Goal: Information Seeking & Learning: Learn about a topic

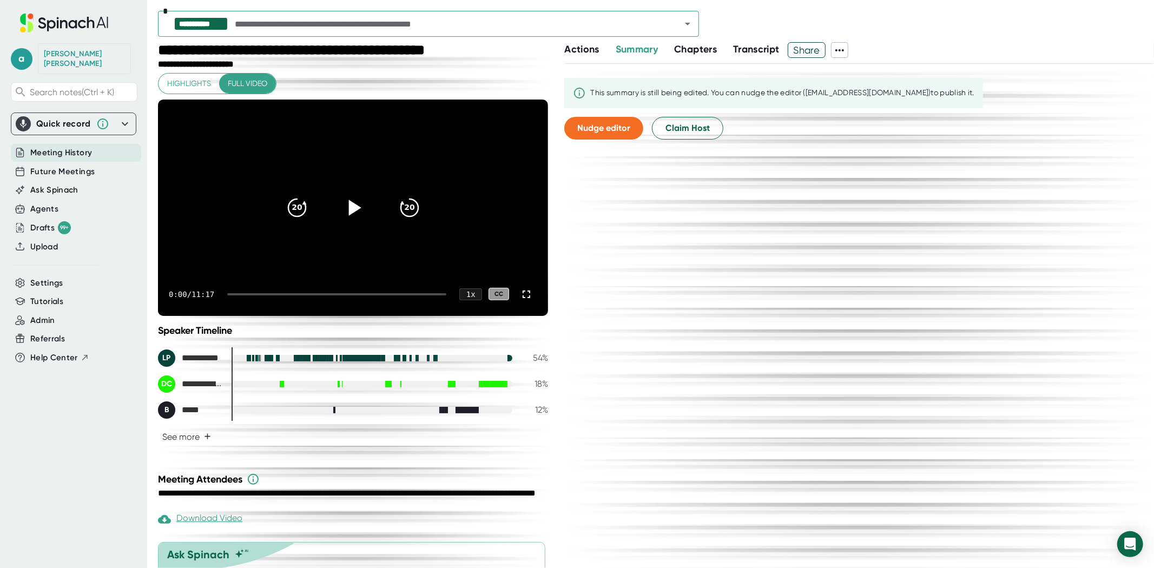
click at [340, 206] on icon at bounding box center [353, 207] width 27 height 27
click at [684, 27] on icon "Open" at bounding box center [687, 23] width 13 height 13
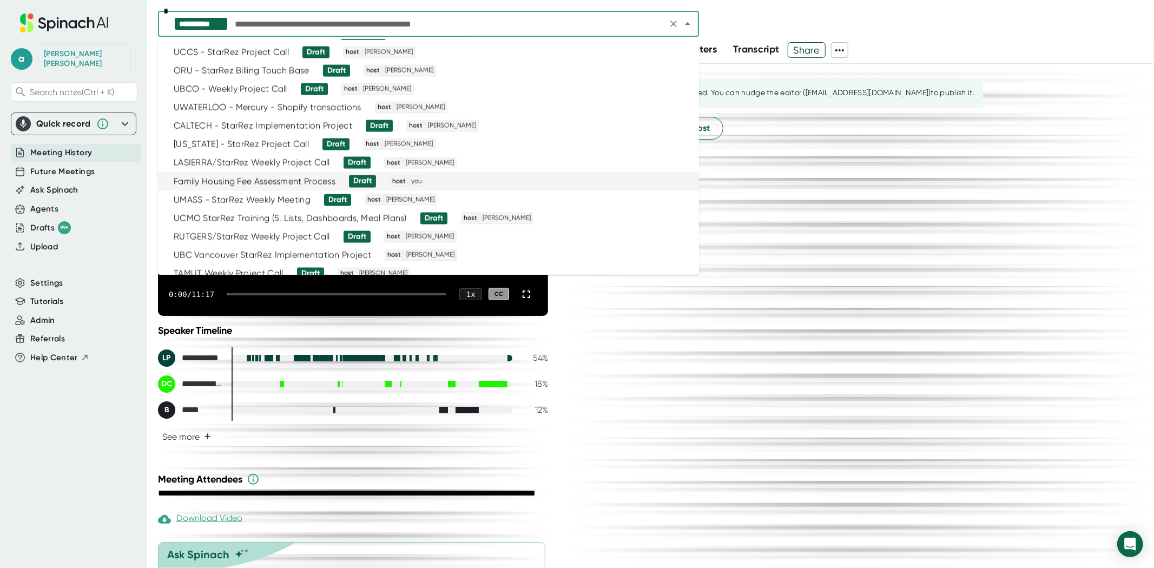
scroll to position [1571, 0]
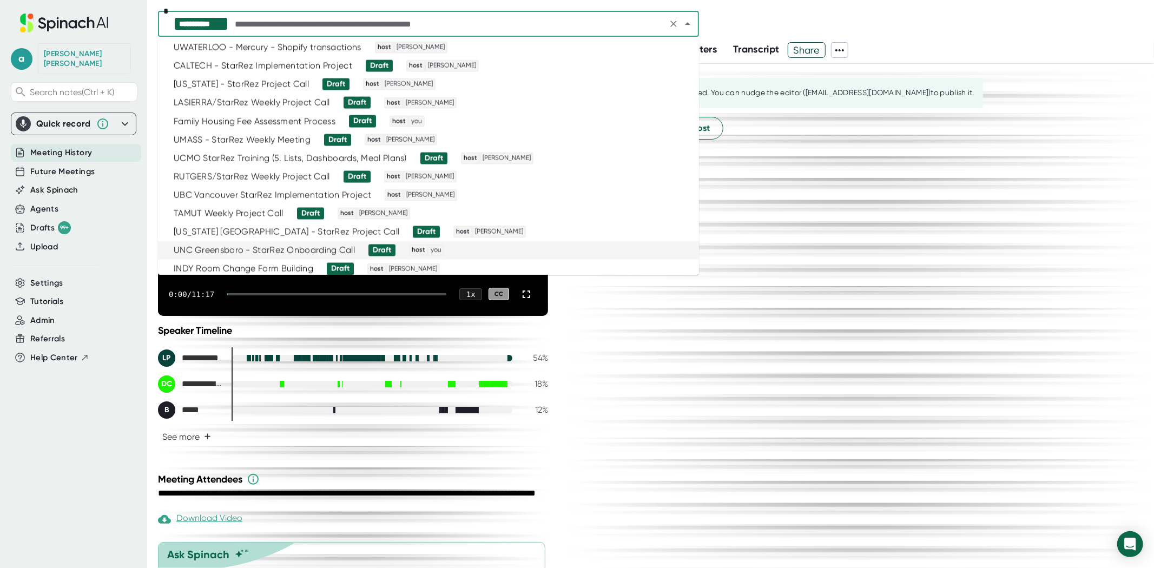
click at [315, 241] on li "UNC Greensboro - StarRez Onboarding Call Draft host you" at bounding box center [428, 250] width 541 height 18
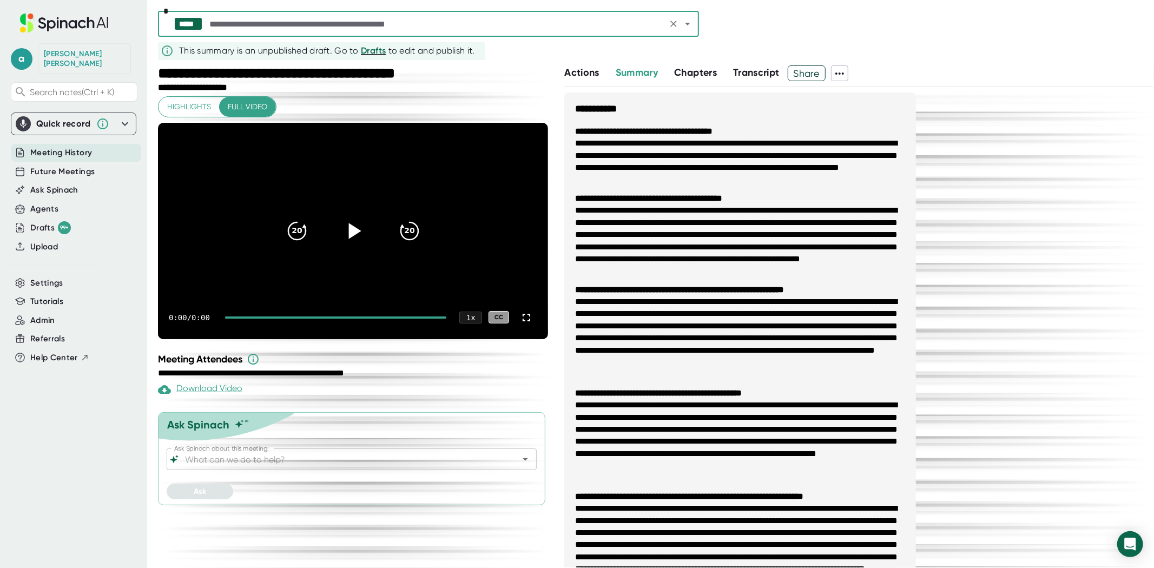
click at [350, 226] on icon at bounding box center [354, 231] width 12 height 16
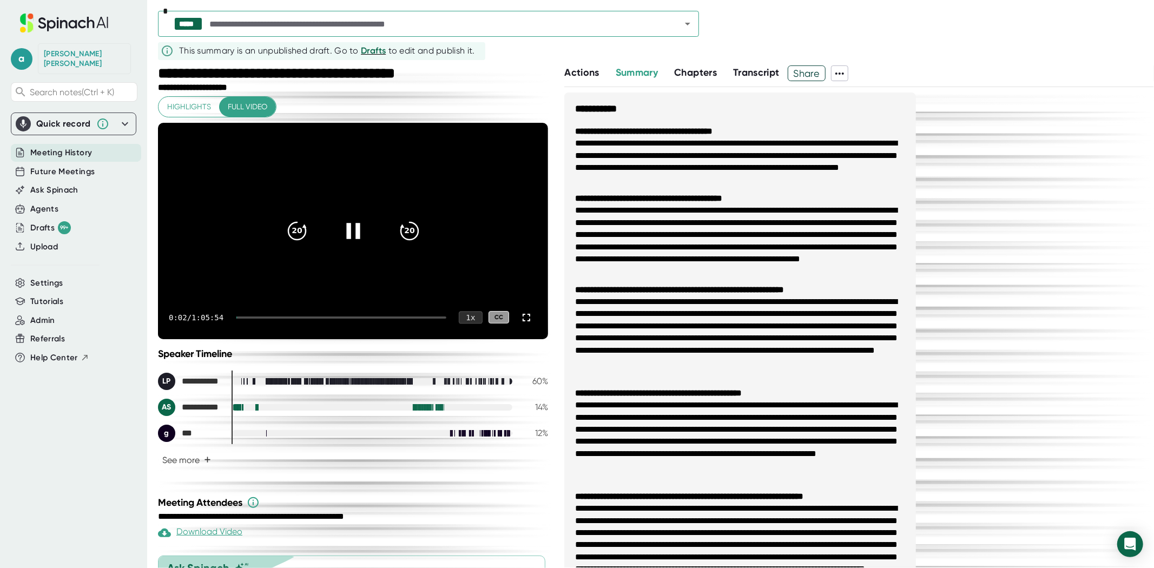
click at [459, 312] on div "1 x" at bounding box center [471, 317] width 24 height 12
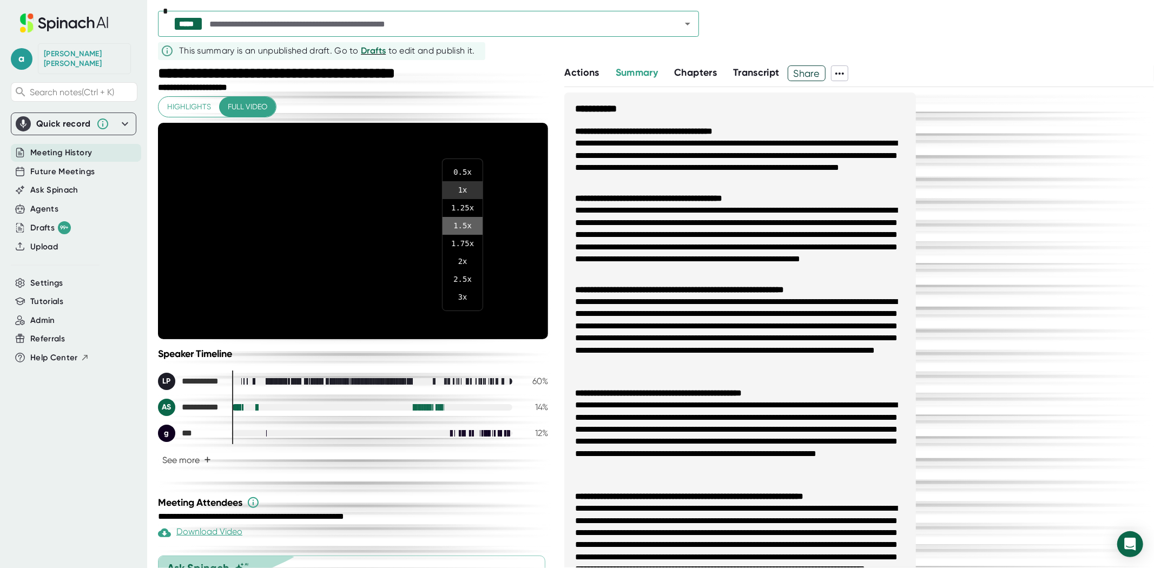
click at [467, 227] on li "1.5 x" at bounding box center [463, 226] width 40 height 18
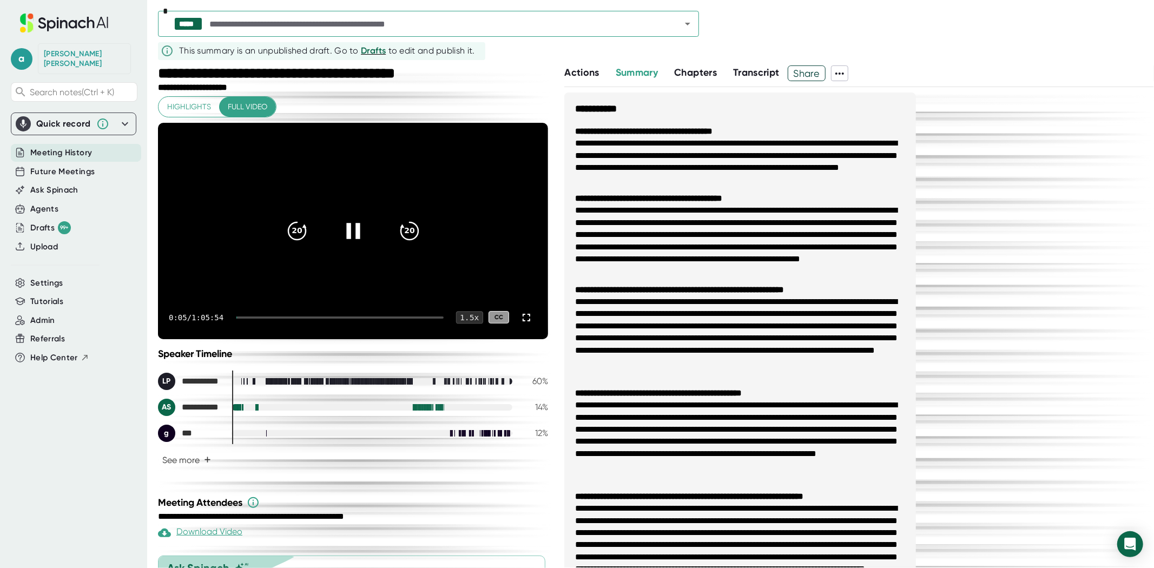
click at [463, 314] on div "1.5 x" at bounding box center [469, 317] width 27 height 12
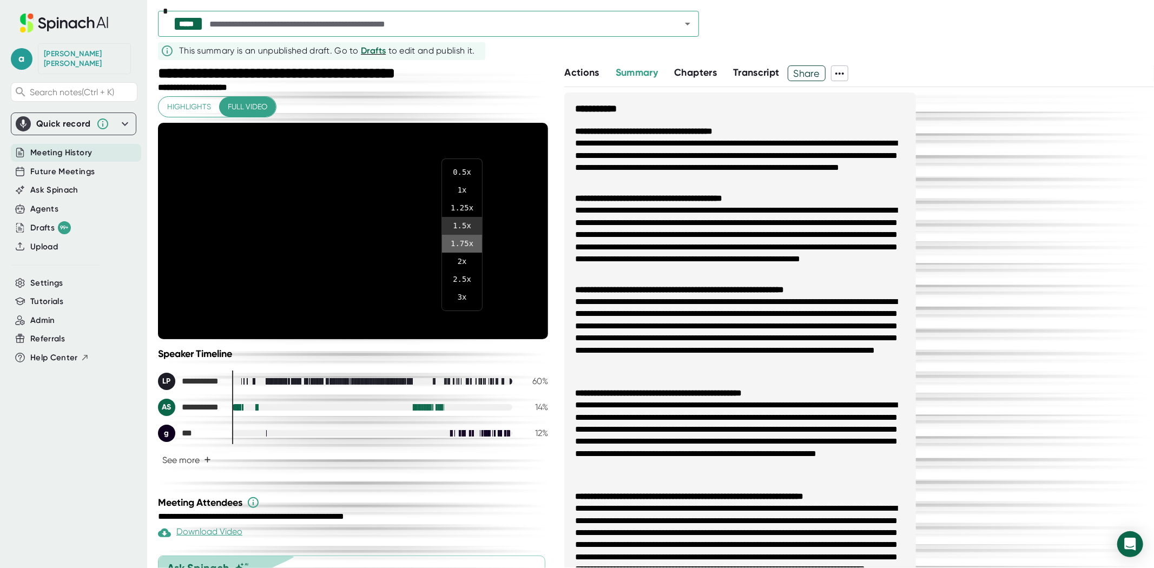
click at [463, 241] on li "1.75 x" at bounding box center [462, 244] width 40 height 18
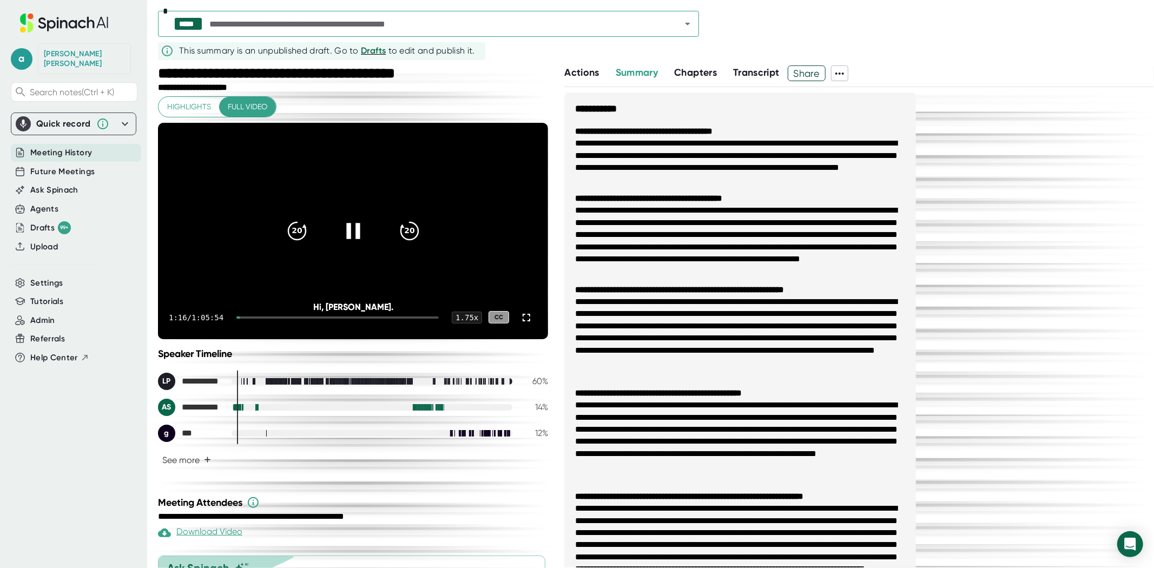
drag, startPoint x: 515, startPoint y: 323, endPoint x: 515, endPoint y: 375, distance: 52.5
click at [520, 323] on icon at bounding box center [526, 317] width 13 height 13
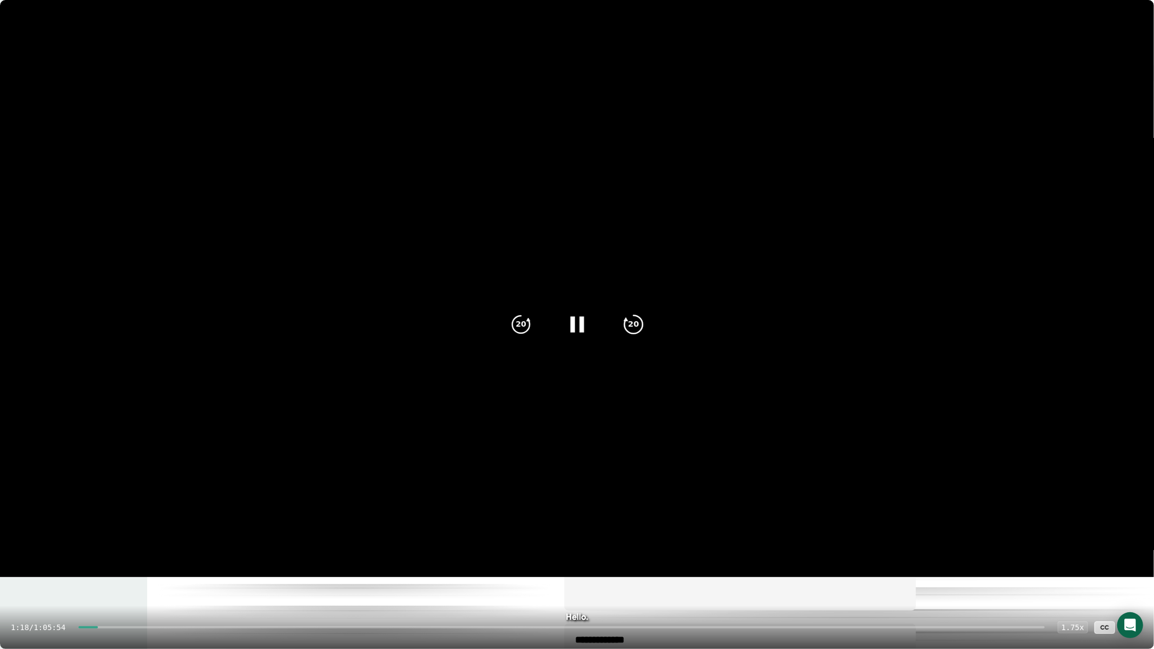
click at [643, 322] on icon "20" at bounding box center [632, 324] width 27 height 27
click at [644, 322] on icon "20" at bounding box center [632, 324] width 27 height 27
click at [643, 322] on icon "20" at bounding box center [632, 324] width 27 height 27
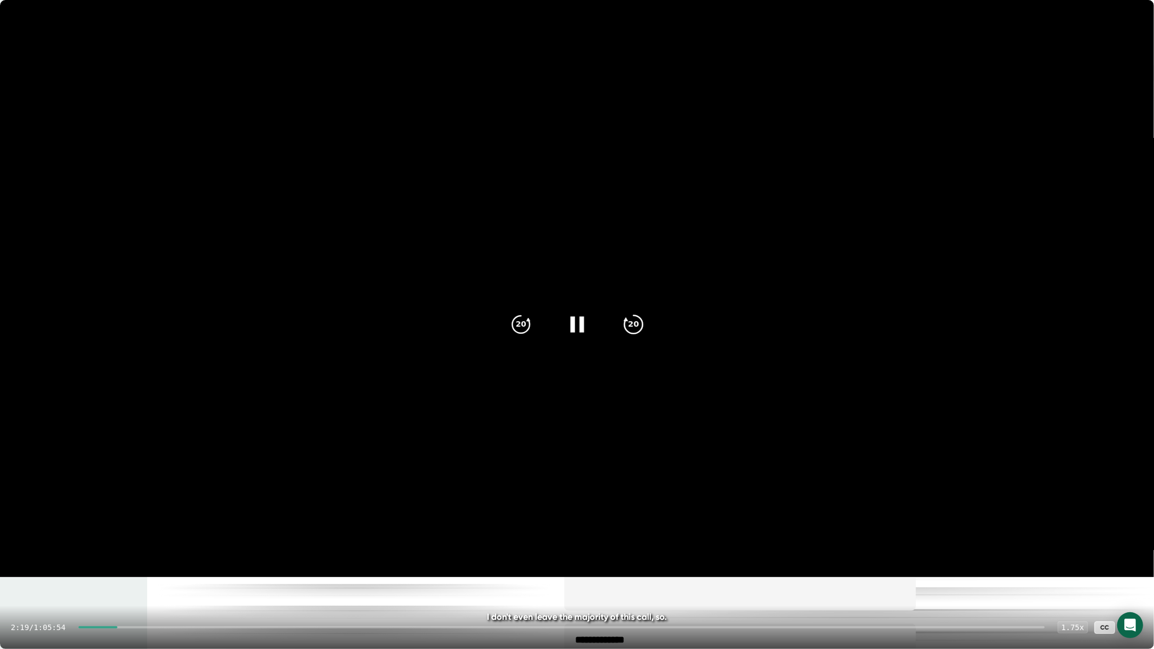
click at [643, 322] on icon "20" at bounding box center [632, 324] width 27 height 27
click at [648, 322] on div "20" at bounding box center [633, 324] width 45 height 45
click at [628, 339] on div "20" at bounding box center [633, 324] width 45 height 45
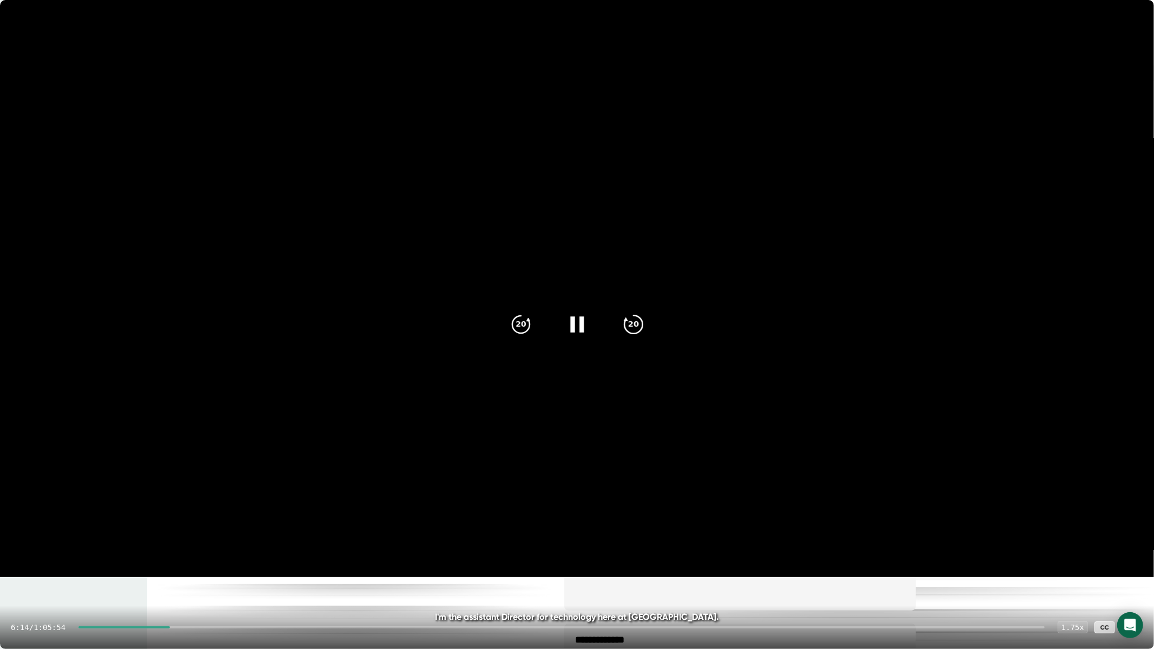
click at [631, 317] on icon "20" at bounding box center [632, 324] width 27 height 27
click at [631, 323] on icon "20" at bounding box center [632, 324] width 27 height 27
click at [635, 318] on icon "20" at bounding box center [632, 324] width 27 height 27
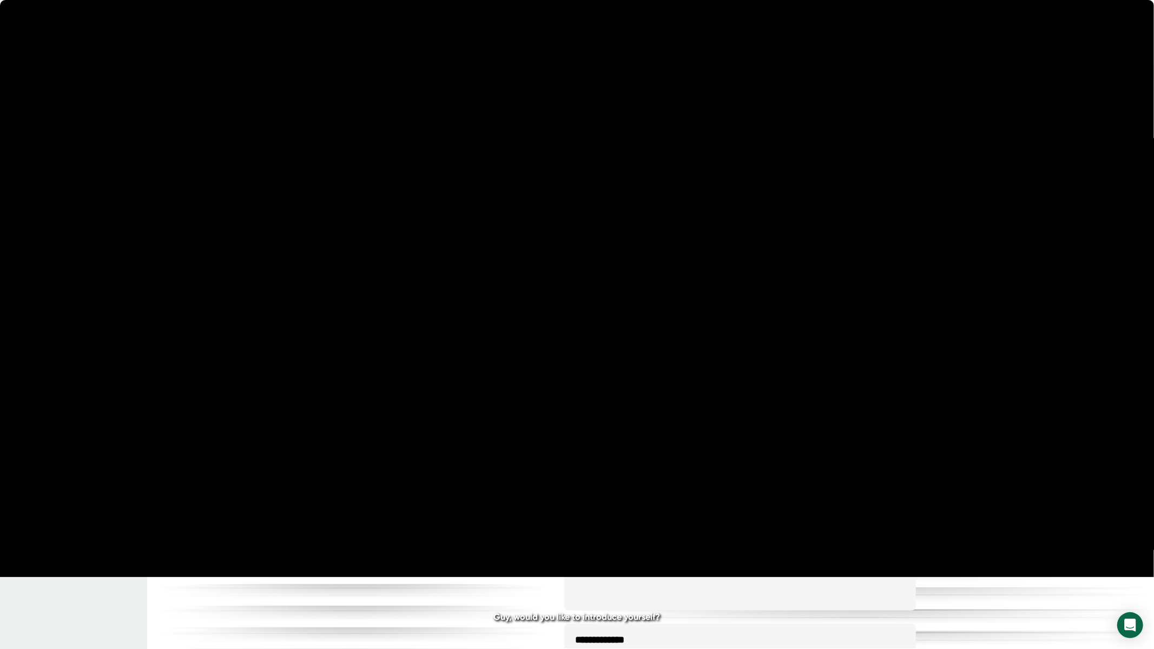
click at [635, 318] on icon "20" at bounding box center [632, 324] width 27 height 27
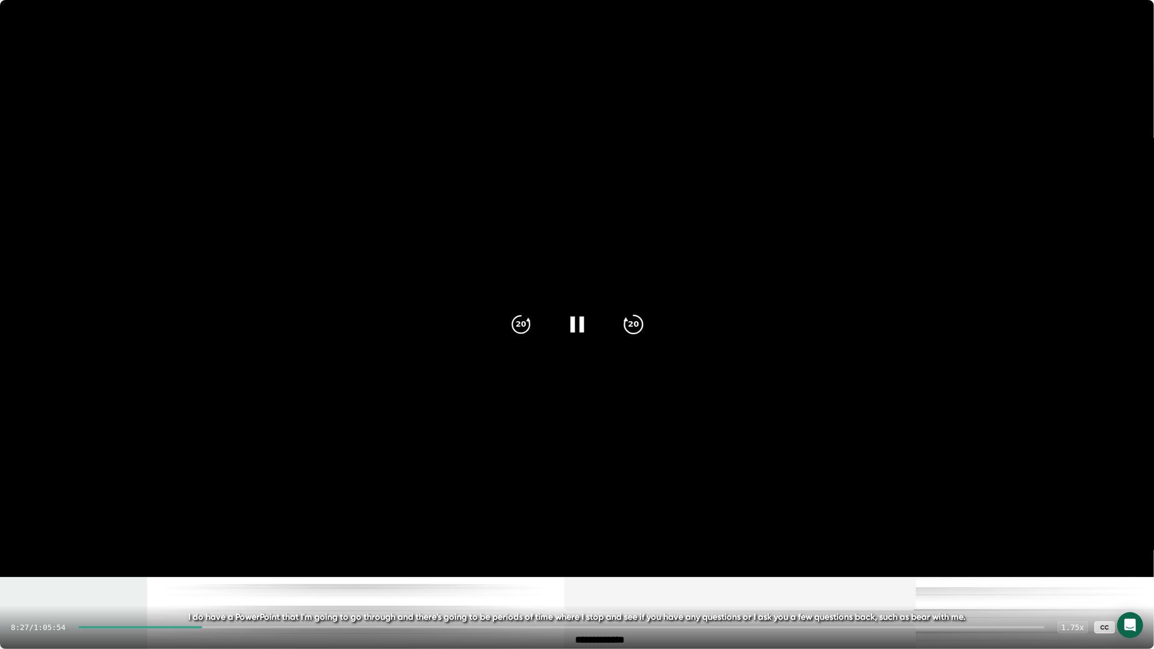
click at [635, 319] on icon "20" at bounding box center [632, 324] width 27 height 27
click at [639, 325] on icon "20" at bounding box center [632, 324] width 27 height 27
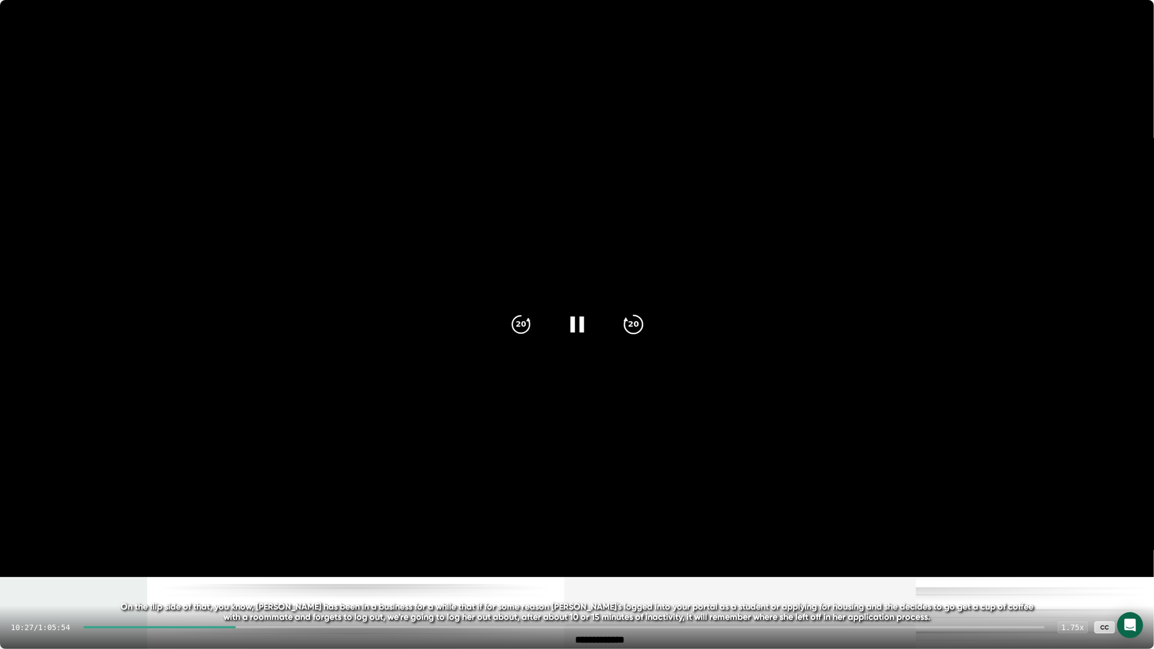
click at [639, 325] on icon "20" at bounding box center [632, 324] width 27 height 27
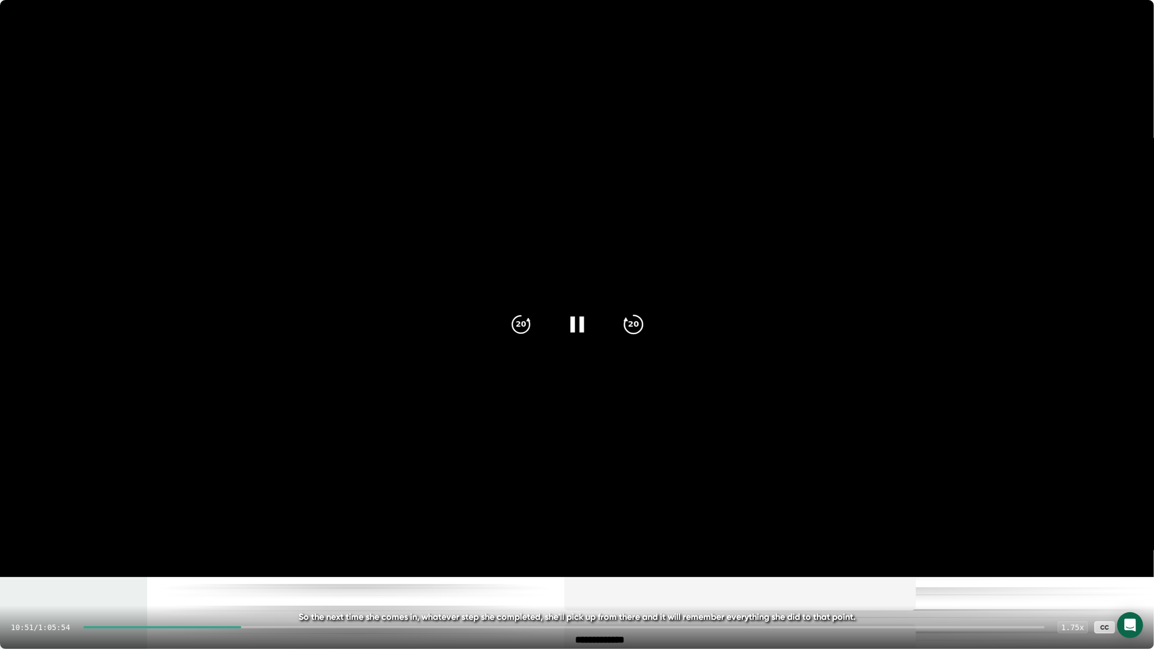
click at [640, 323] on icon "20" at bounding box center [632, 324] width 27 height 27
click at [642, 321] on icon "20" at bounding box center [632, 324] width 27 height 27
click at [641, 319] on icon "20" at bounding box center [632, 324] width 27 height 27
click at [629, 327] on icon "20" at bounding box center [632, 324] width 27 height 27
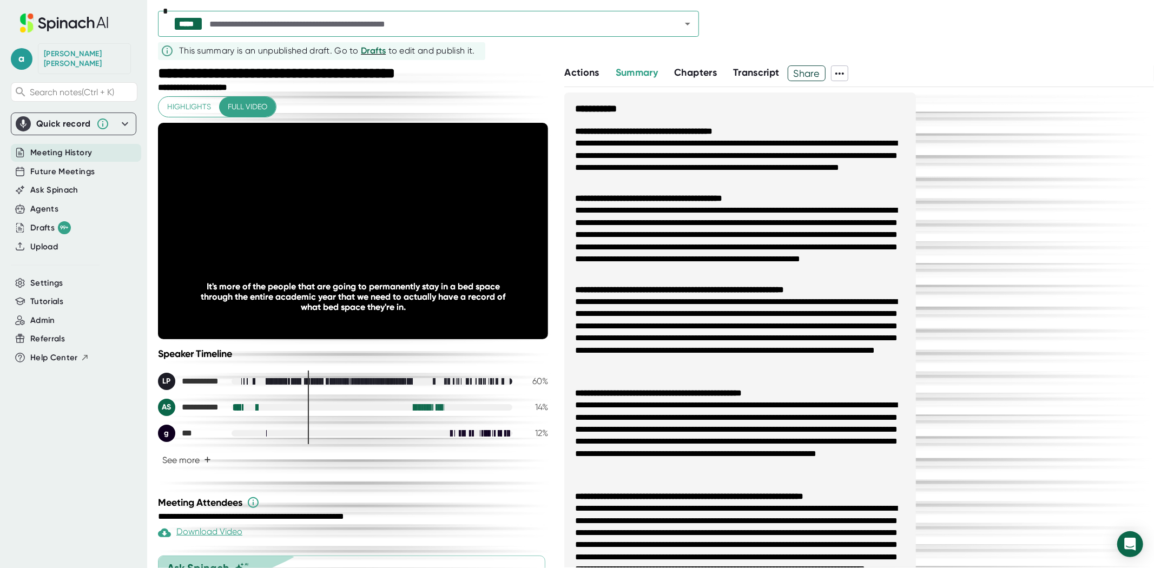
click at [398, 234] on icon "20" at bounding box center [409, 230] width 27 height 27
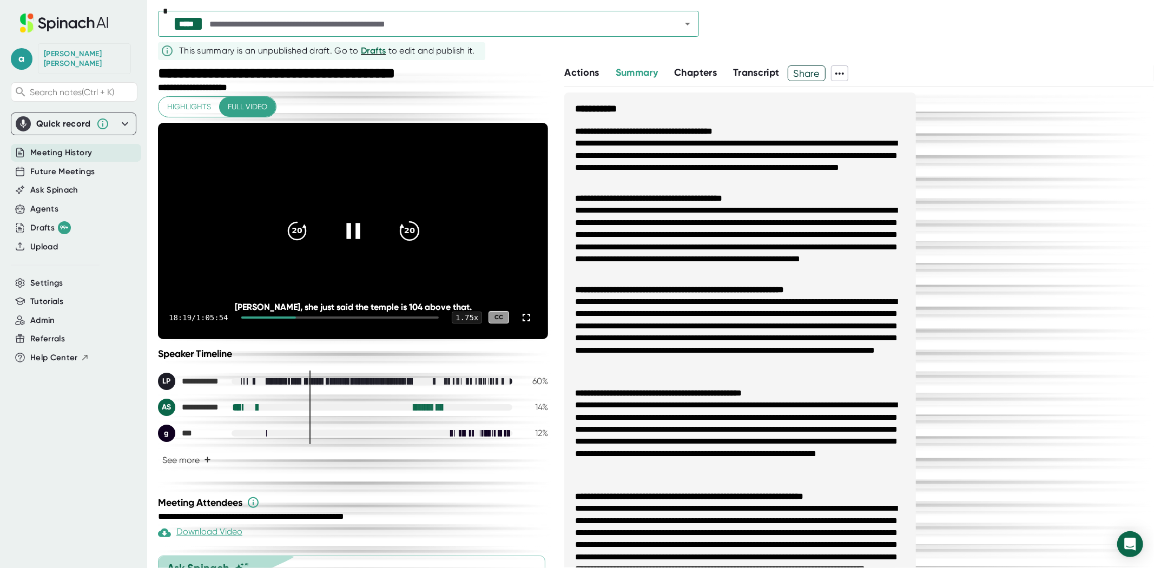
click at [402, 230] on icon "20" at bounding box center [409, 230] width 27 height 27
click at [402, 226] on icon "20" at bounding box center [409, 230] width 27 height 27
click at [400, 226] on icon "20" at bounding box center [409, 230] width 27 height 27
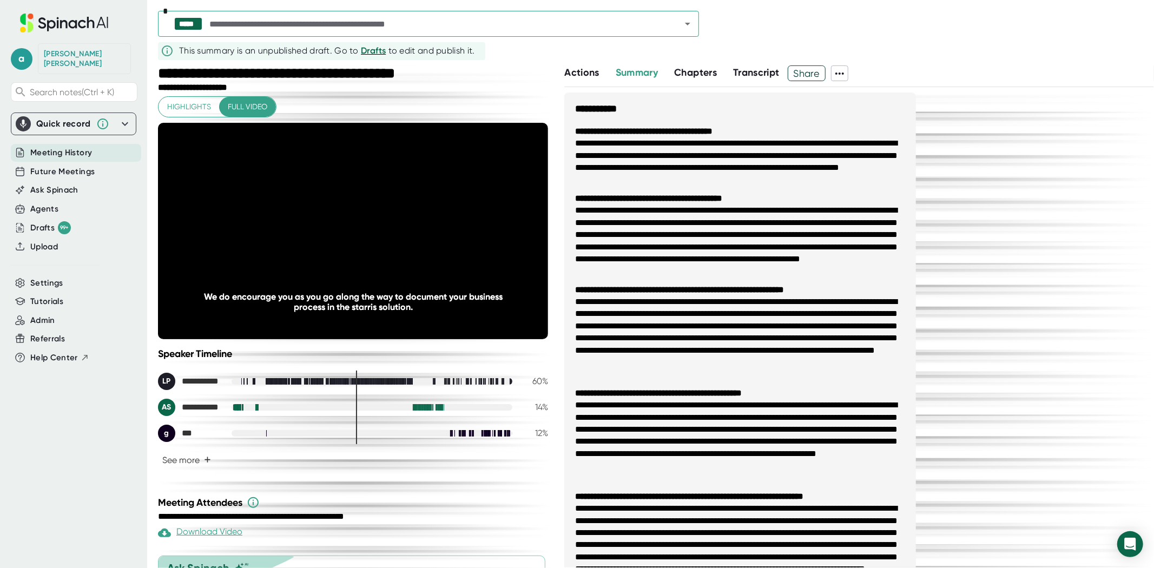
click at [763, 67] on span "Transcript" at bounding box center [756, 73] width 47 height 12
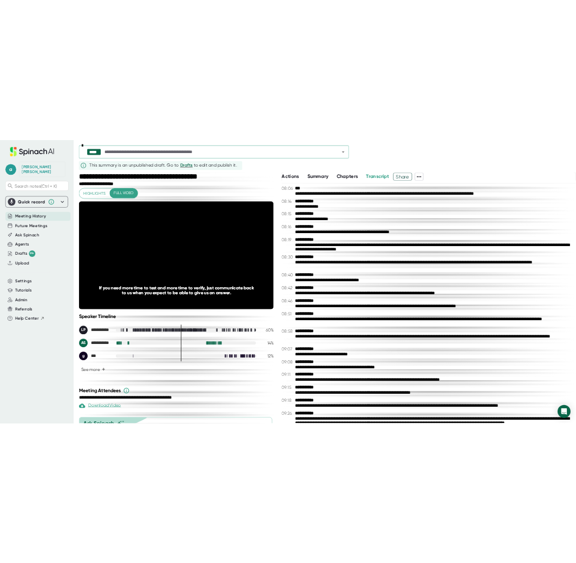
scroll to position [2344, 0]
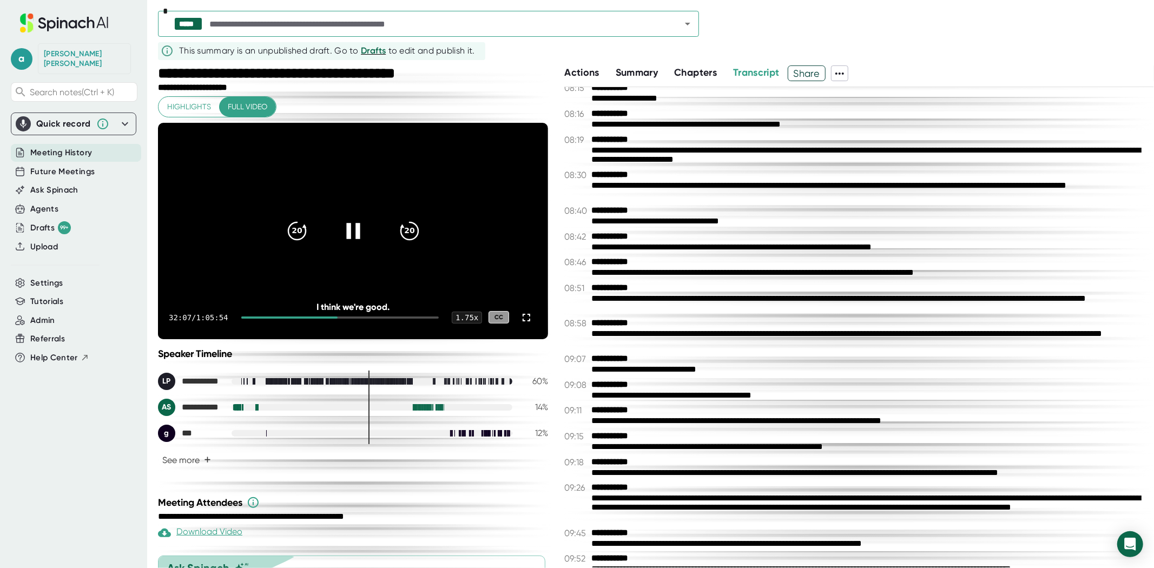
click at [340, 229] on icon at bounding box center [353, 230] width 27 height 27
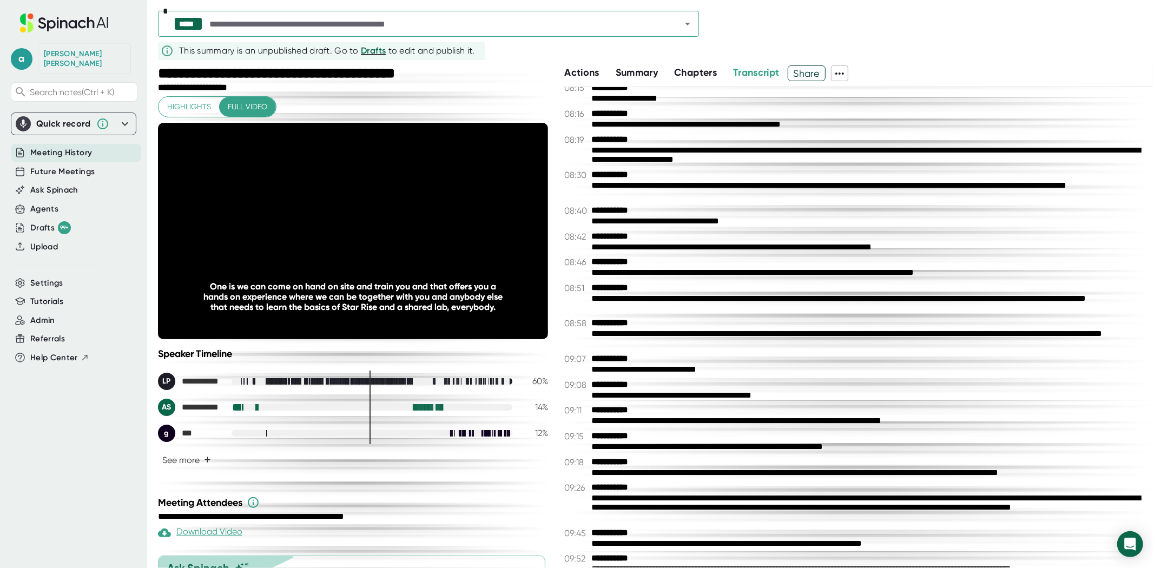
click at [340, 229] on icon at bounding box center [353, 230] width 27 height 27
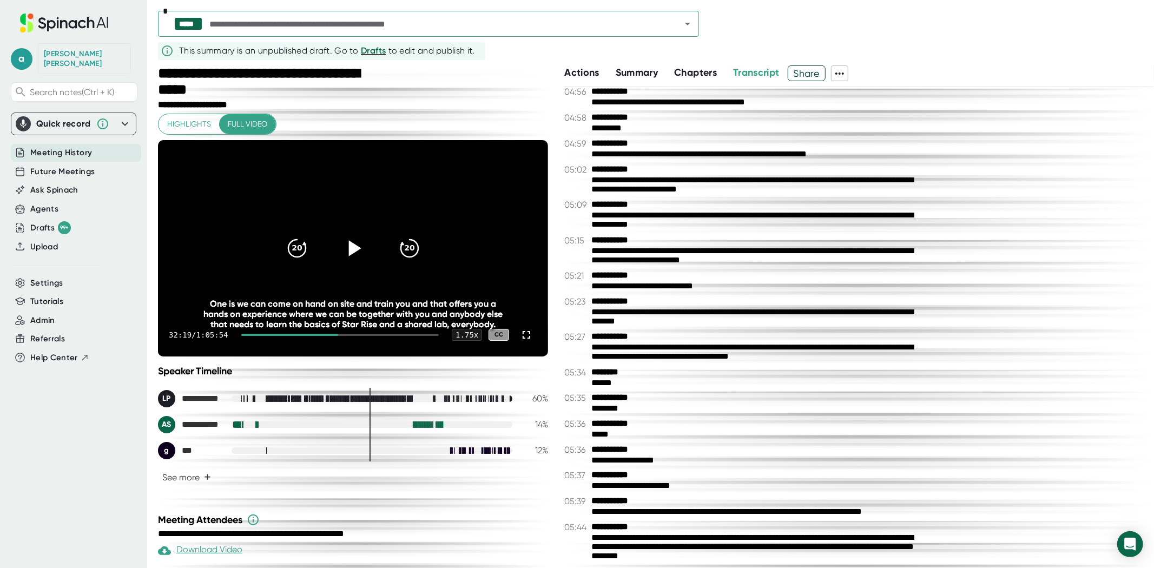
scroll to position [1192, 0]
